Goal: Obtain resource: Download file/media

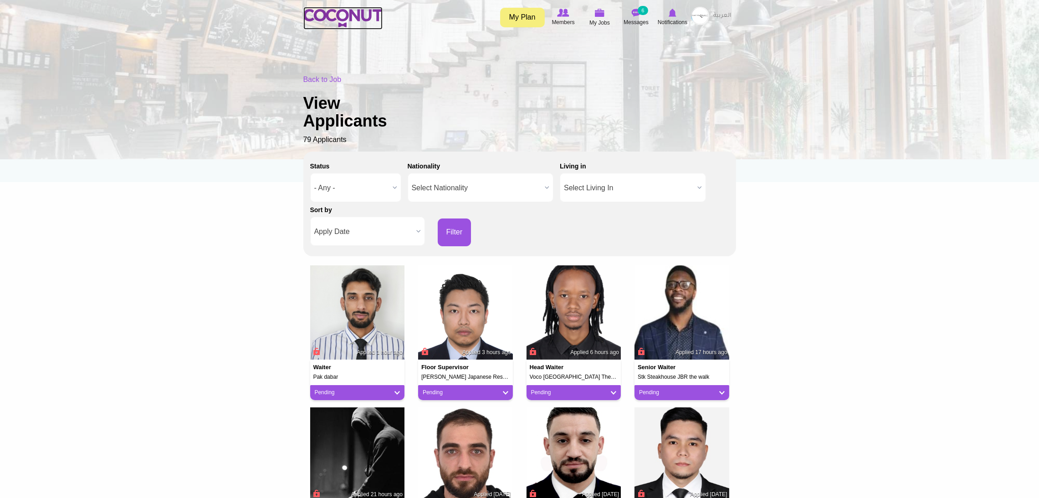
click at [322, 12] on img at bounding box center [342, 18] width 79 height 18
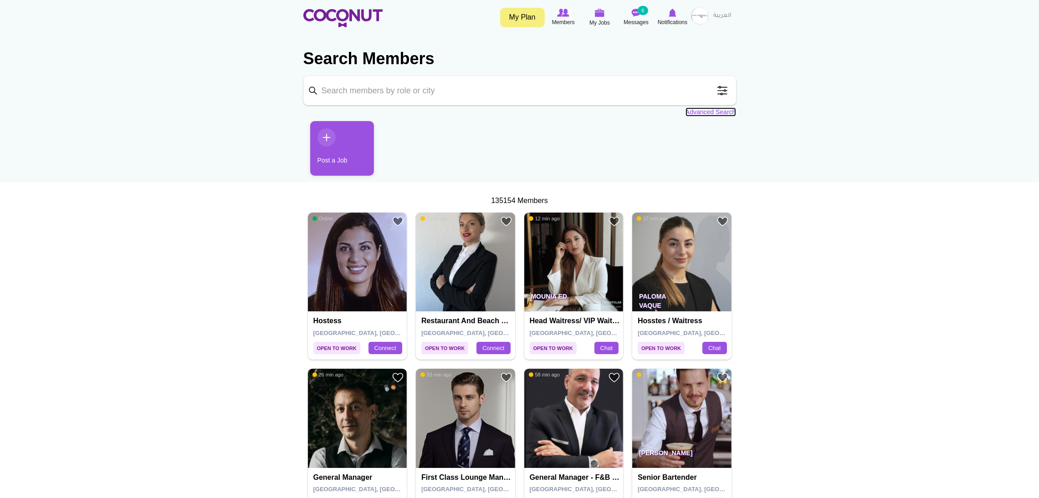
click at [697, 113] on link "Advanced Search" at bounding box center [711, 112] width 51 height 9
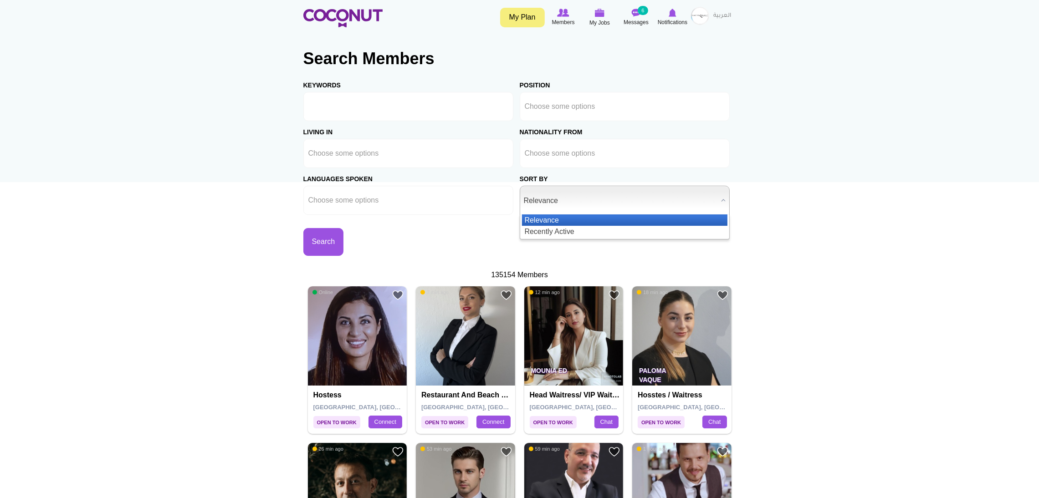
click at [545, 203] on span "Relevance" at bounding box center [621, 200] width 194 height 29
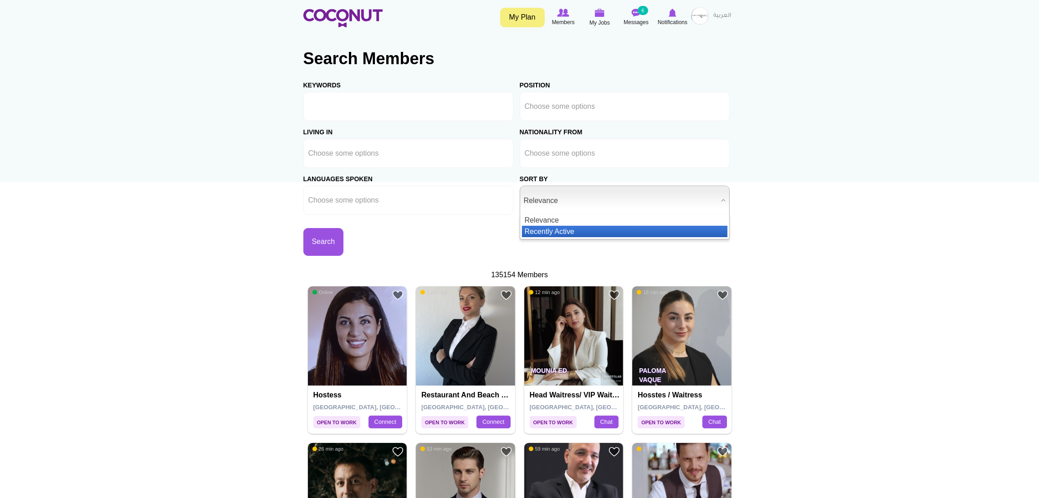
click at [559, 227] on li "Recently Active" at bounding box center [624, 231] width 205 height 11
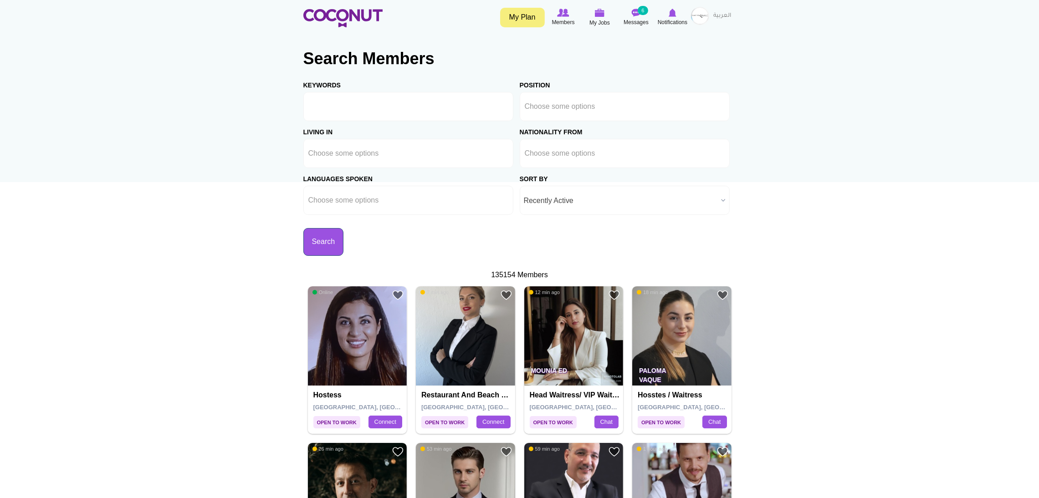
click at [344, 239] on button "Search" at bounding box center [323, 242] width 41 height 28
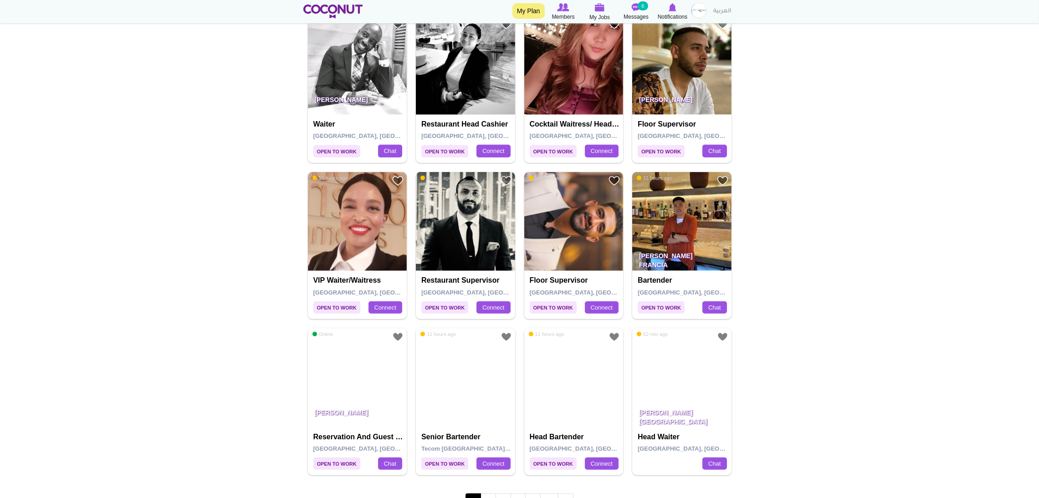
scroll to position [1435, 0]
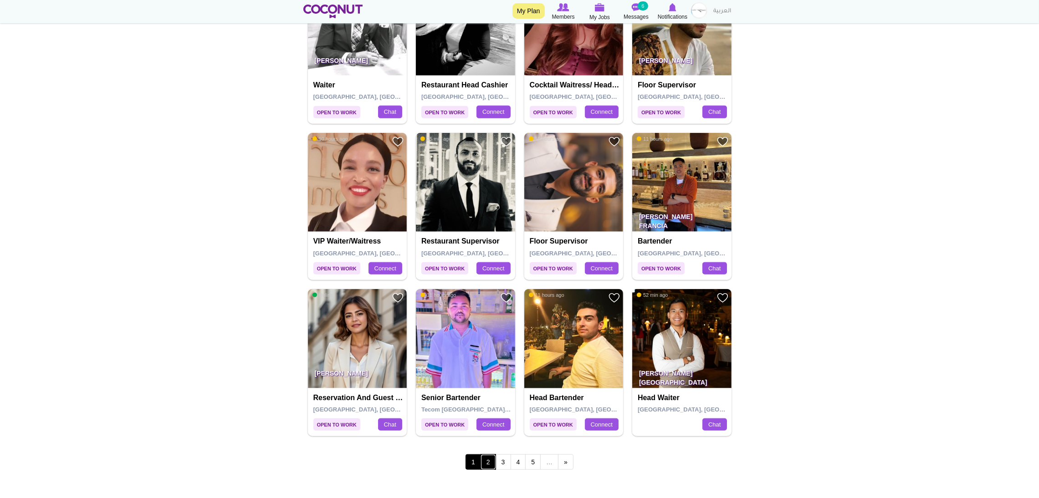
click at [488, 466] on link "2" at bounding box center [488, 462] width 15 height 15
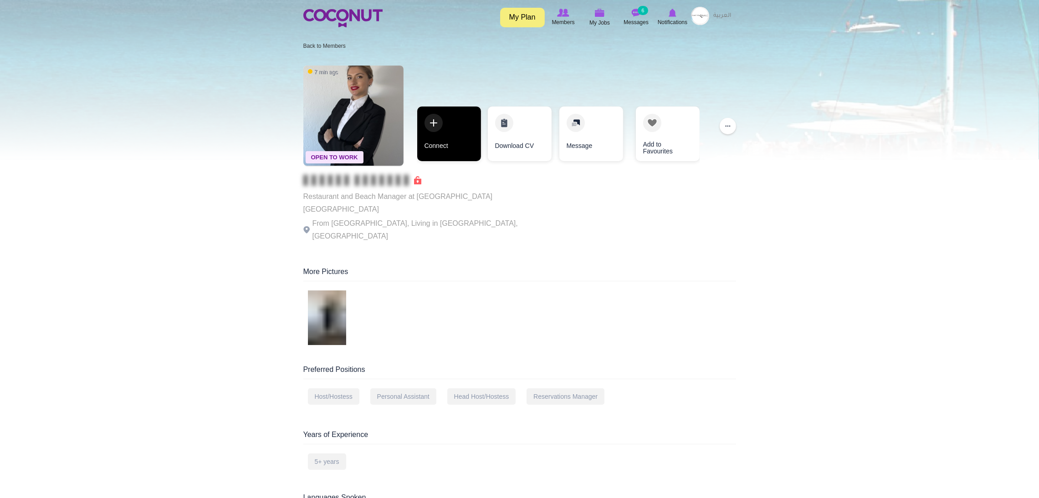
click at [458, 143] on link "Connect" at bounding box center [449, 134] width 64 height 55
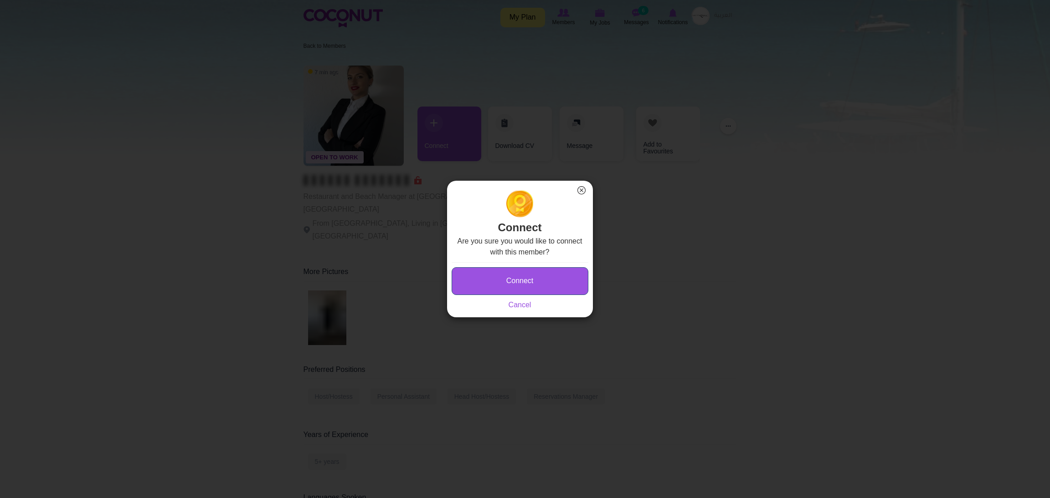
click at [509, 272] on button "Connect" at bounding box center [519, 281] width 137 height 28
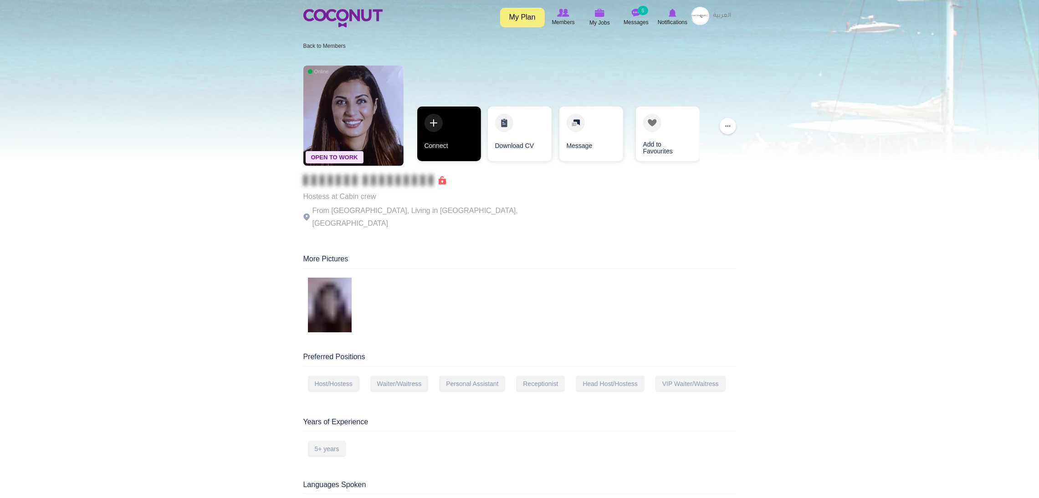
click at [445, 127] on link "Connect" at bounding box center [449, 134] width 64 height 55
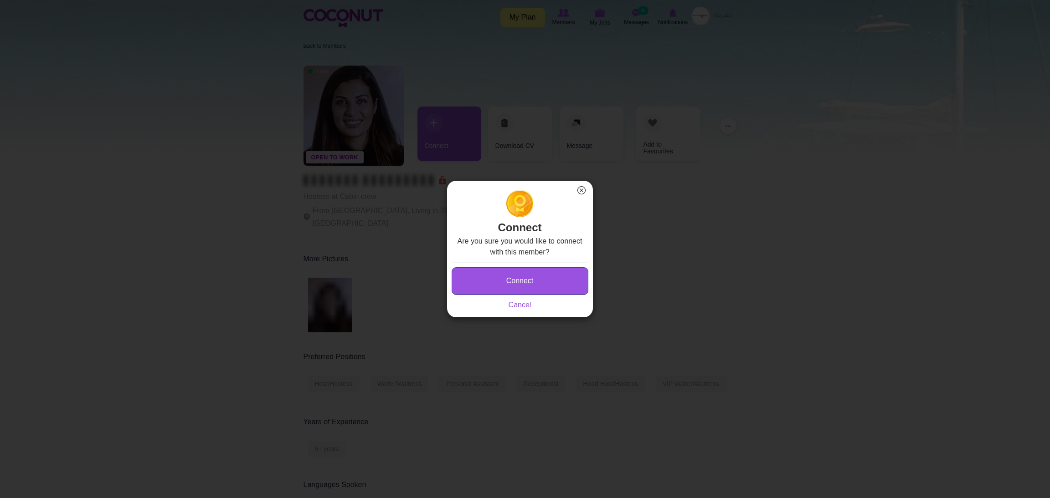
click at [485, 286] on button "Connect" at bounding box center [519, 281] width 137 height 28
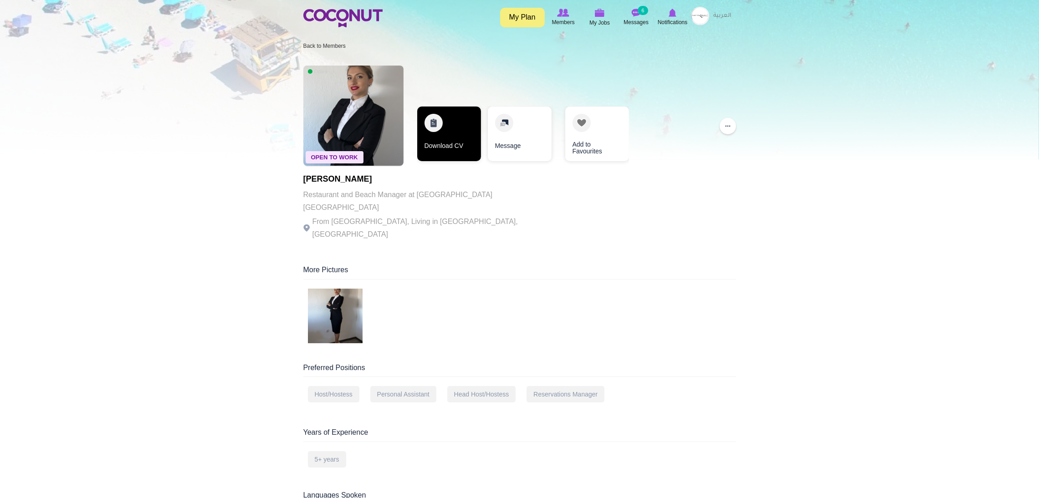
click at [438, 121] on link "Download CV" at bounding box center [449, 134] width 64 height 55
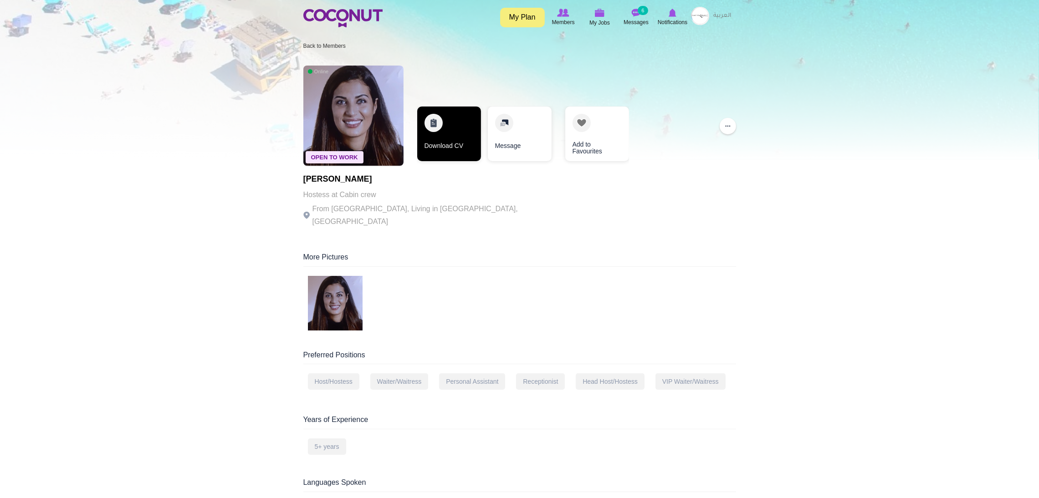
click at [459, 142] on link "Download CV" at bounding box center [449, 134] width 64 height 55
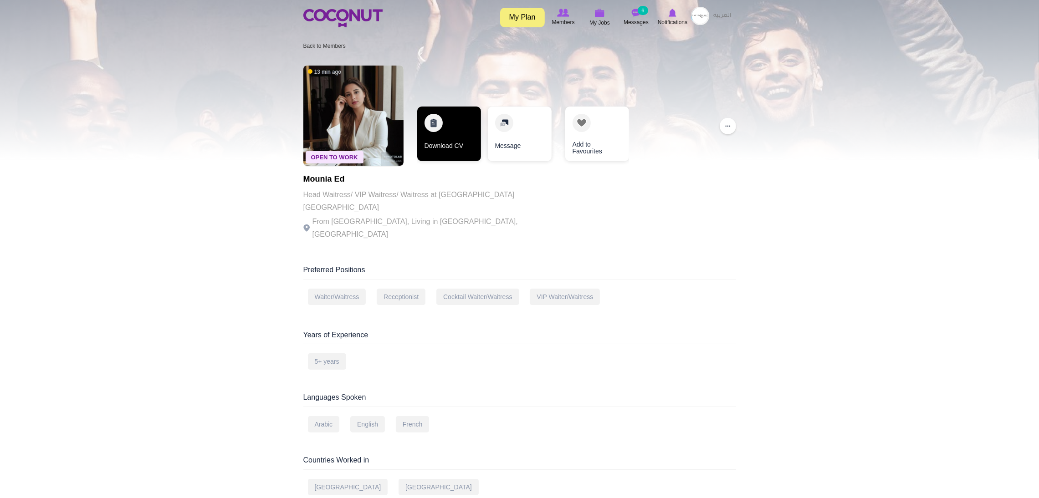
click at [451, 129] on link "Download CV" at bounding box center [449, 134] width 64 height 55
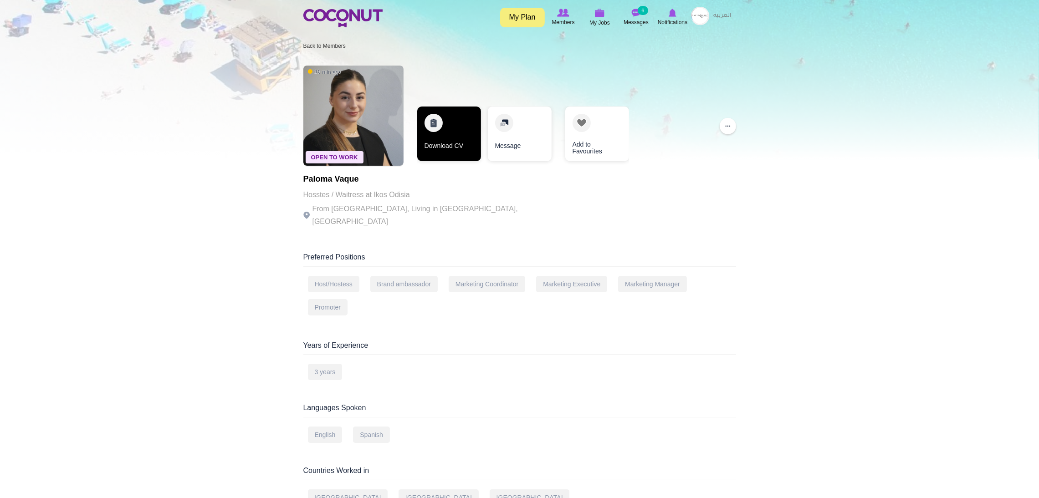
click at [447, 123] on link "Download CV" at bounding box center [449, 134] width 64 height 55
click at [437, 120] on link "Download CV" at bounding box center [449, 134] width 64 height 55
click at [425, 119] on link "Download CV" at bounding box center [448, 134] width 64 height 55
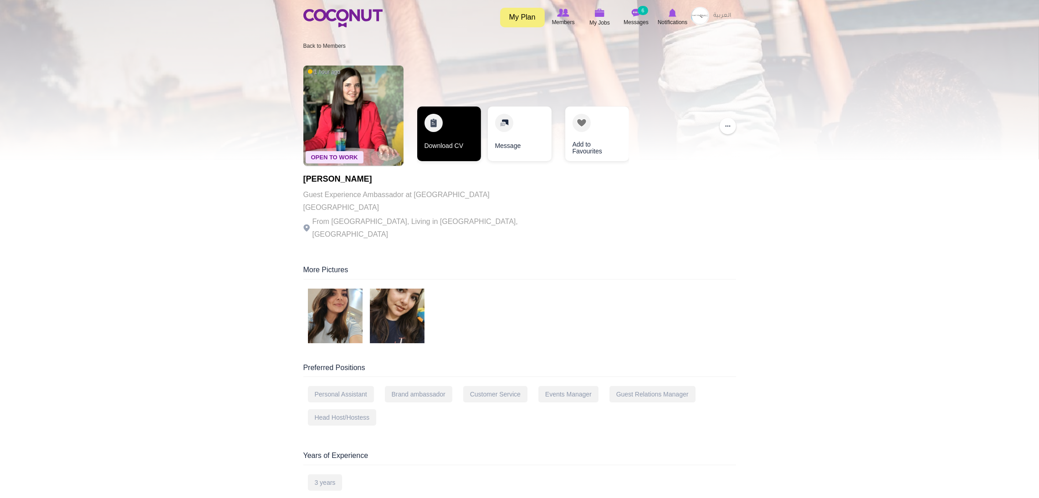
click at [449, 132] on link "Download CV" at bounding box center [449, 134] width 64 height 55
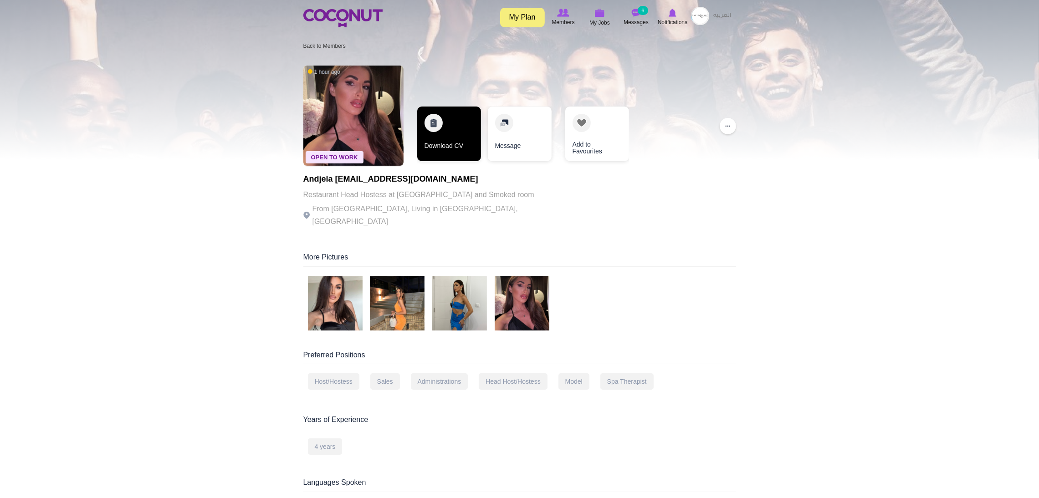
click at [442, 124] on link "Download CV" at bounding box center [449, 134] width 64 height 55
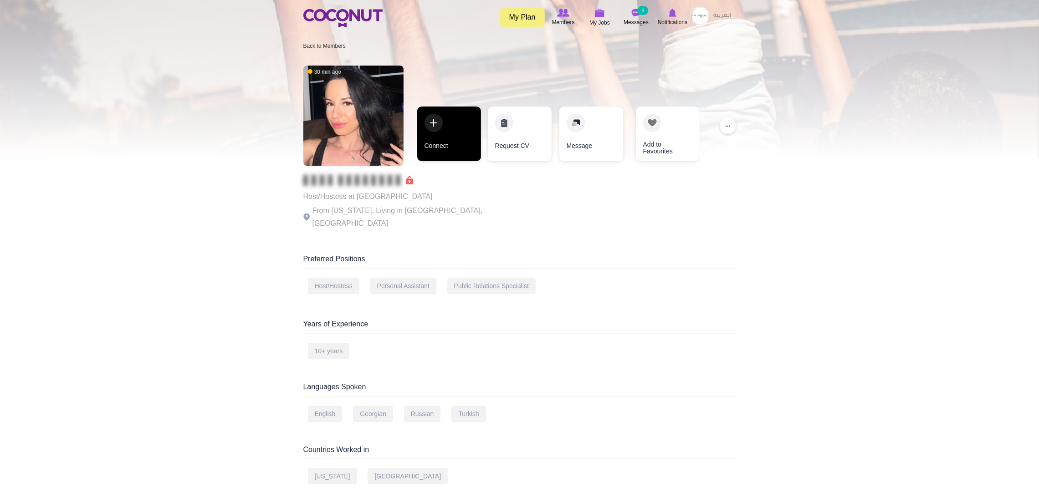
click at [439, 124] on link "Connect" at bounding box center [449, 134] width 64 height 55
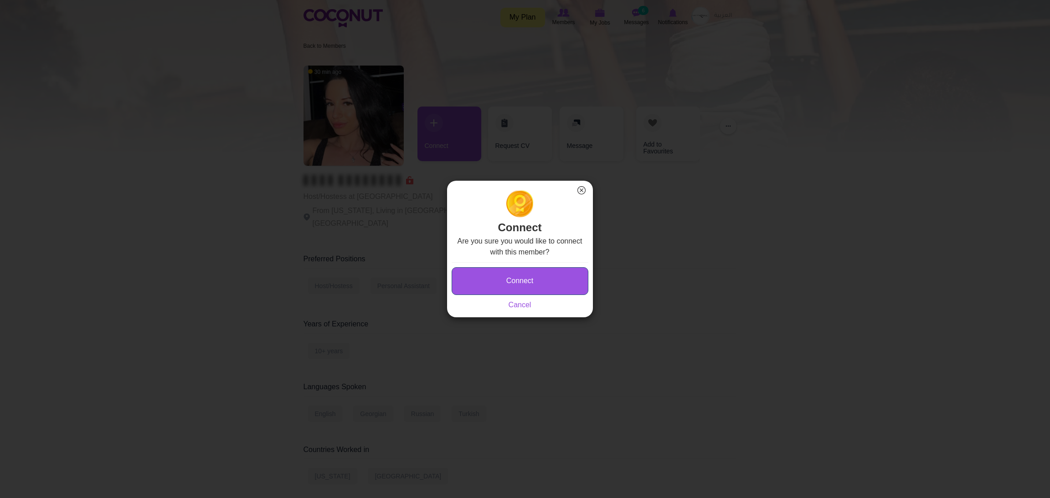
click at [497, 276] on button "Connect" at bounding box center [519, 281] width 137 height 28
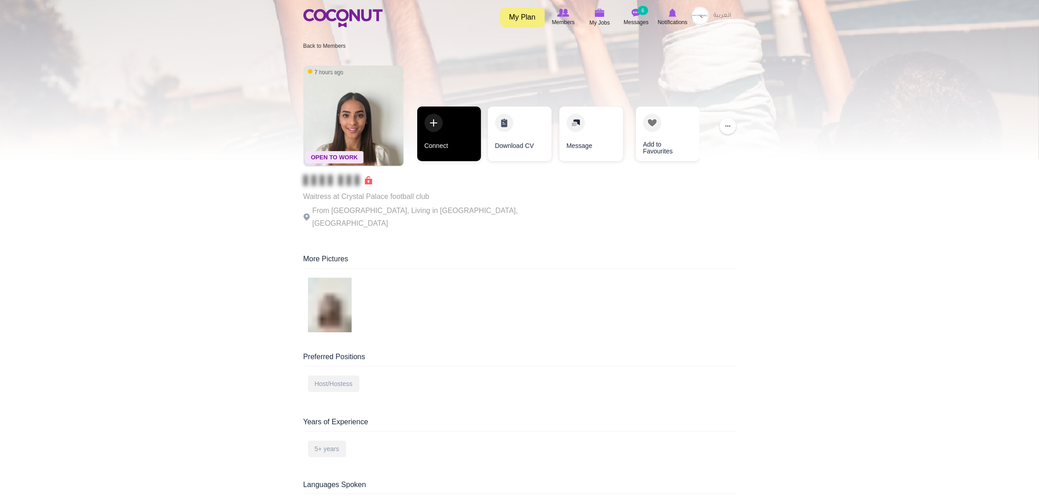
click at [427, 116] on link "Connect" at bounding box center [449, 134] width 64 height 55
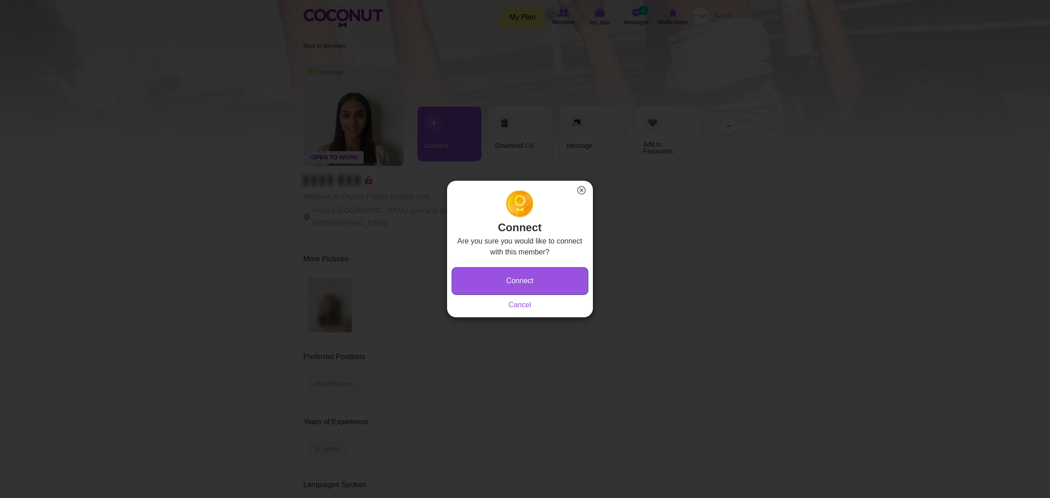
click at [469, 280] on button "Connect" at bounding box center [519, 281] width 137 height 28
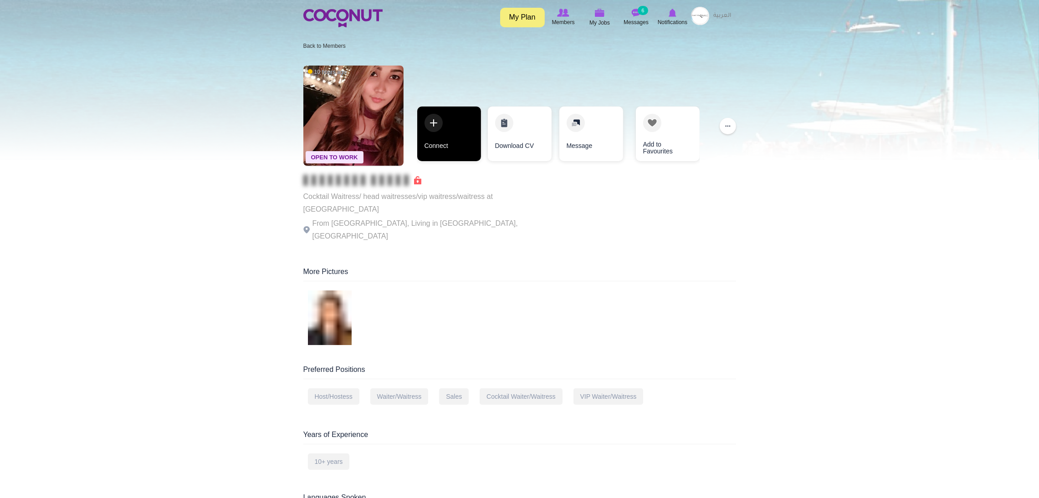
click at [432, 130] on link "Connect" at bounding box center [449, 134] width 64 height 55
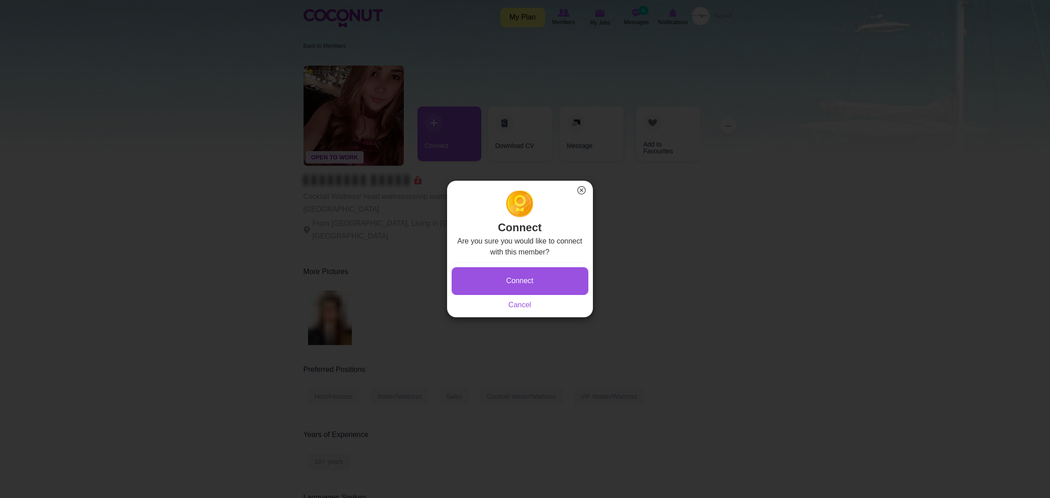
click at [578, 189] on button "×" at bounding box center [581, 190] width 12 height 12
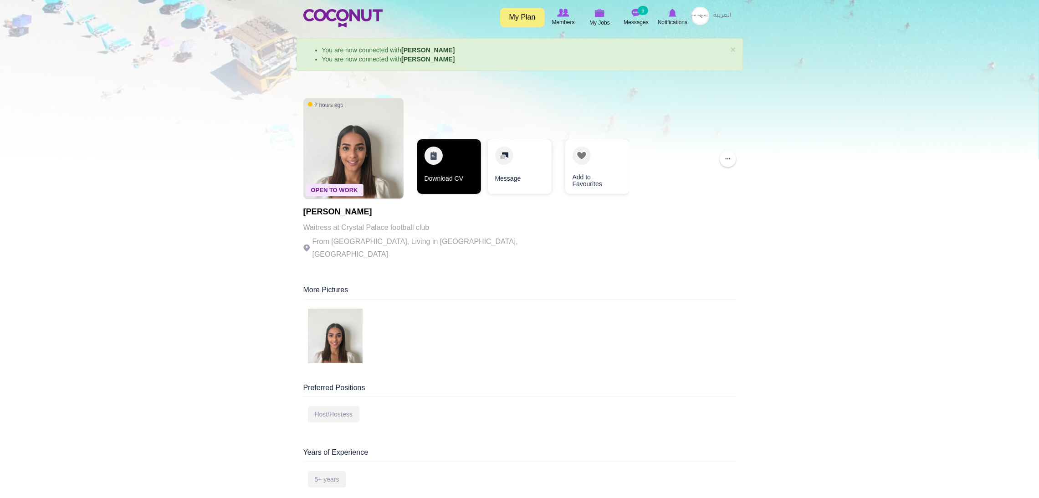
click at [443, 154] on link "Download CV" at bounding box center [449, 166] width 64 height 55
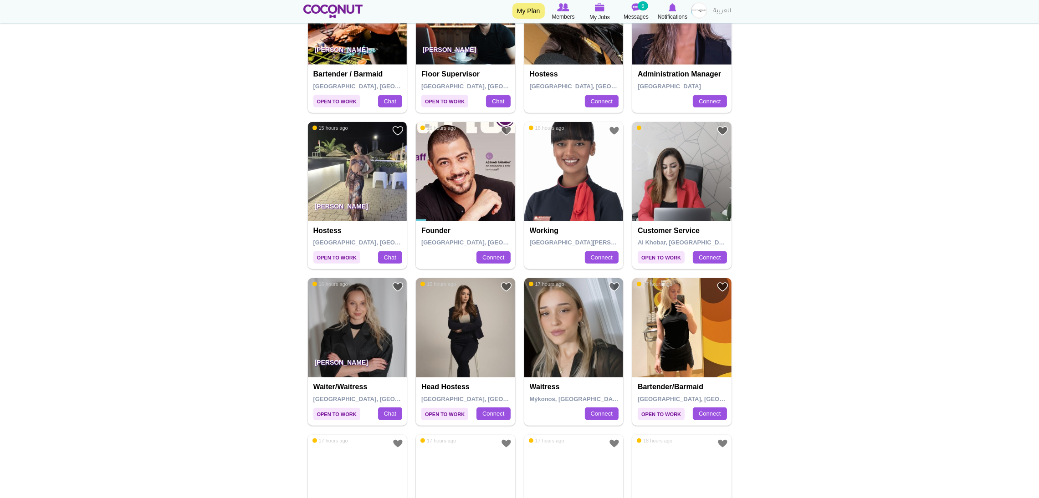
scroll to position [888, 0]
